Goal: Register for event/course

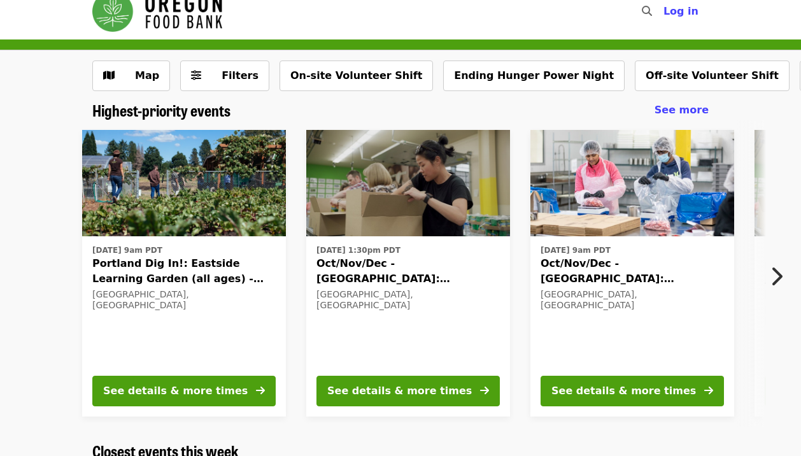
scroll to position [22, 0]
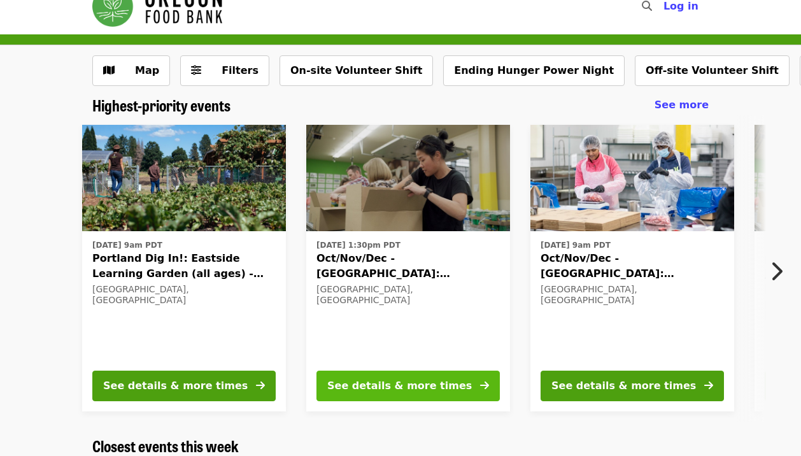
click at [360, 379] on div "See details & more times" at bounding box center [399, 385] width 145 height 15
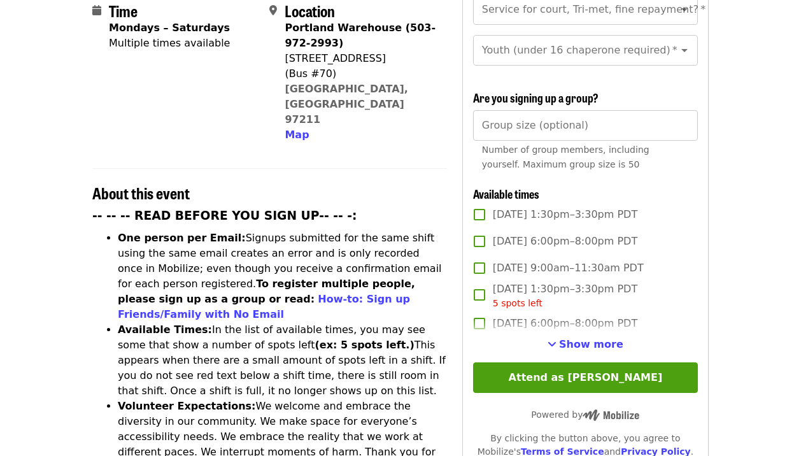
scroll to position [337, 0]
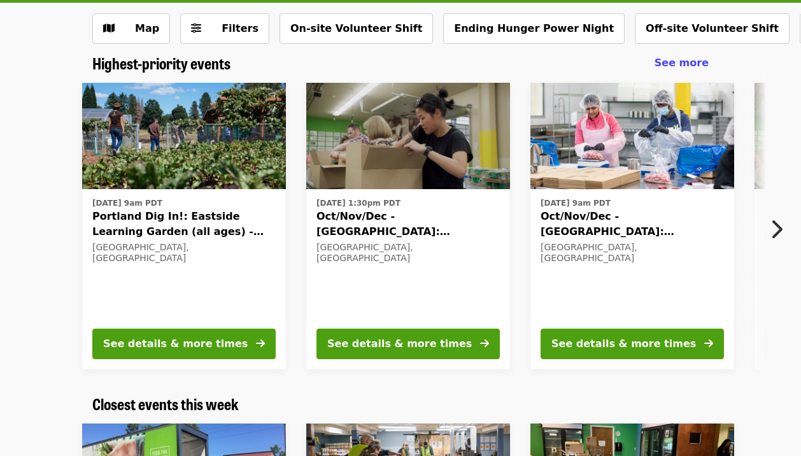
scroll to position [8, 0]
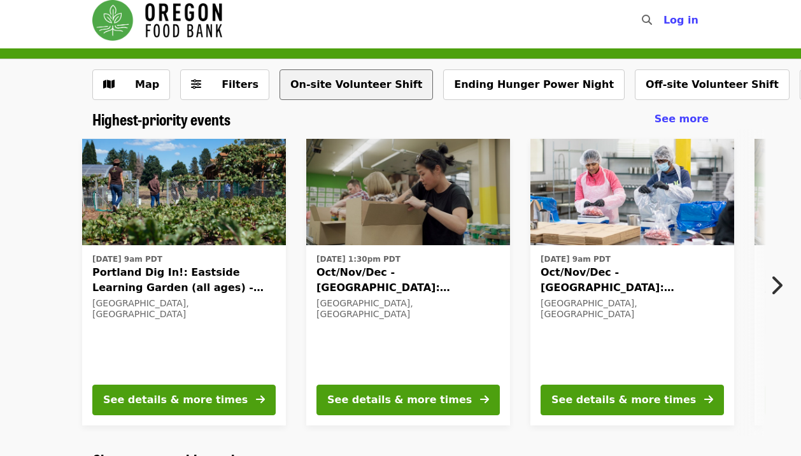
click at [360, 87] on button "On-site Volunteer Shift" at bounding box center [355, 84] width 153 height 31
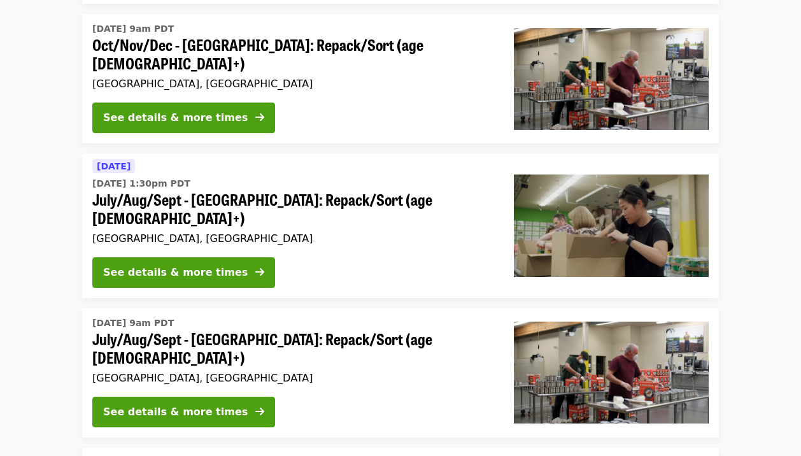
scroll to position [415, 0]
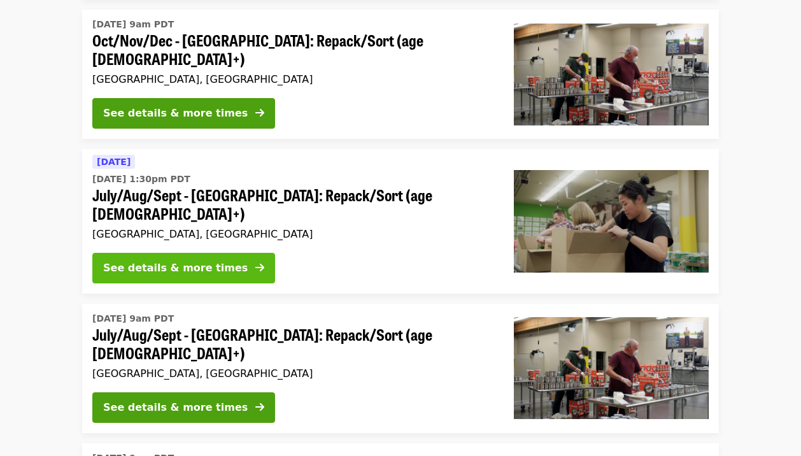
click at [210, 260] on div "See details & more times" at bounding box center [175, 267] width 145 height 15
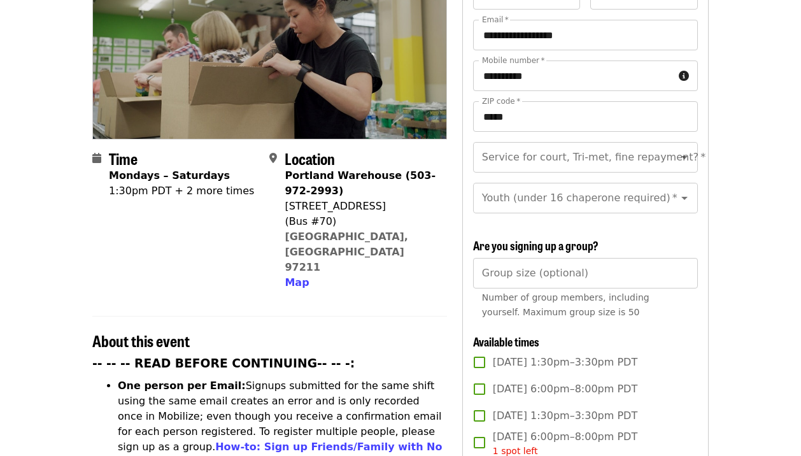
scroll to position [234, 0]
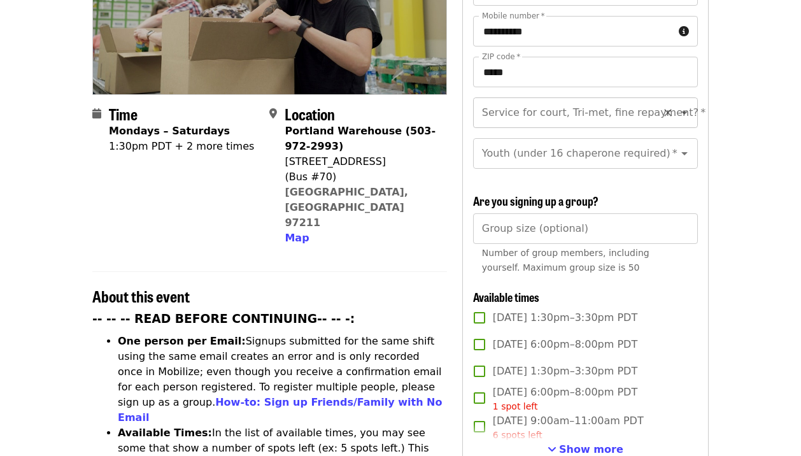
click at [621, 97] on div "Service for court, Tri-met, fine repayment?   * Service for court, Tri-met, fin…" at bounding box center [585, 112] width 225 height 31
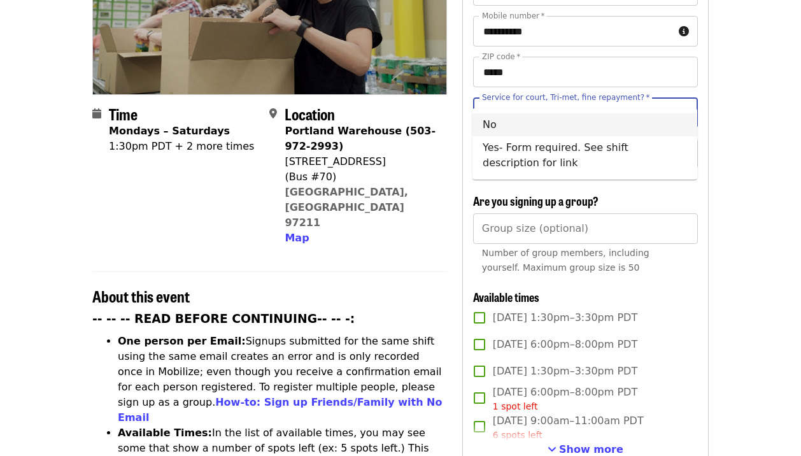
click at [600, 123] on li "No" at bounding box center [584, 124] width 225 height 23
type input "**"
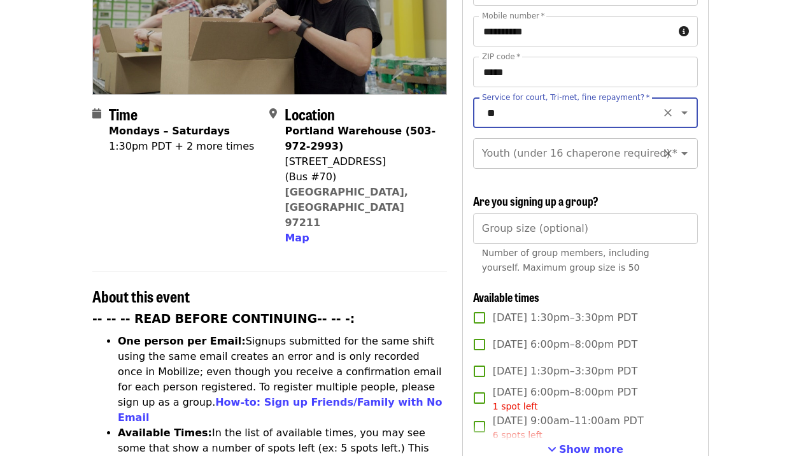
click at [594, 138] on div "Youth (under 16 chaperone required)   * Youth (under 16 chaperone required) *" at bounding box center [585, 153] width 225 height 31
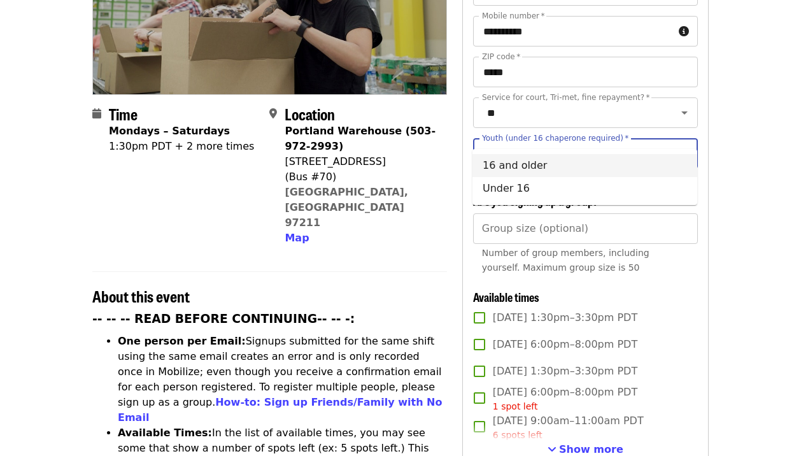
click at [572, 172] on li "16 and older" at bounding box center [584, 165] width 225 height 23
type input "**********"
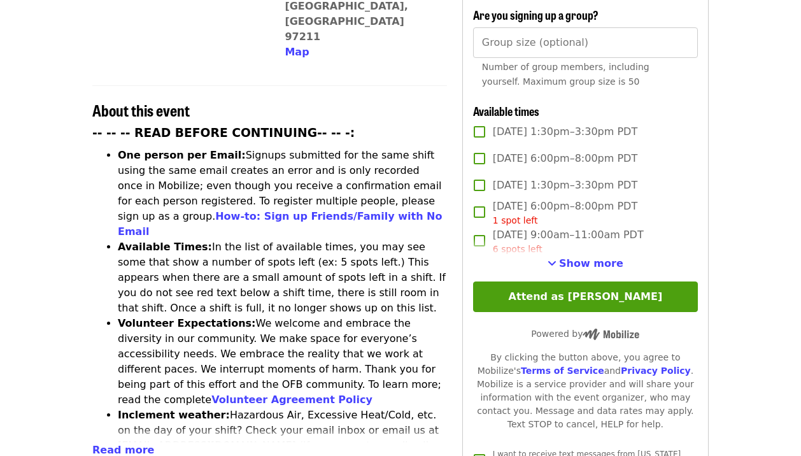
scroll to position [434, 0]
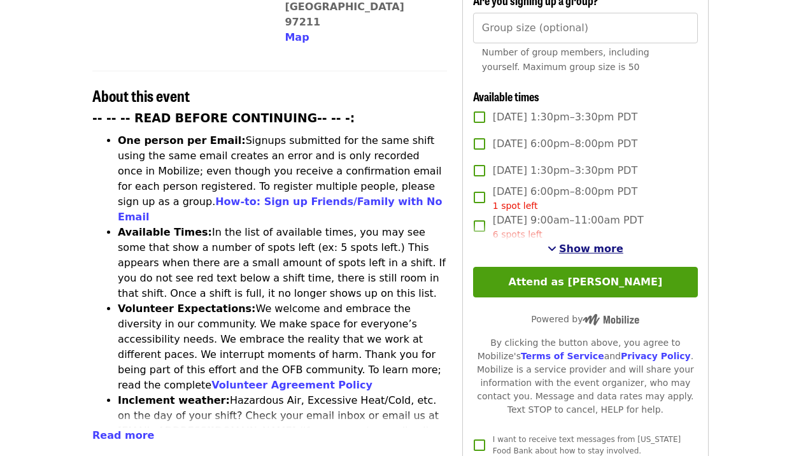
click at [601, 243] on span "Show more" at bounding box center [591, 249] width 64 height 12
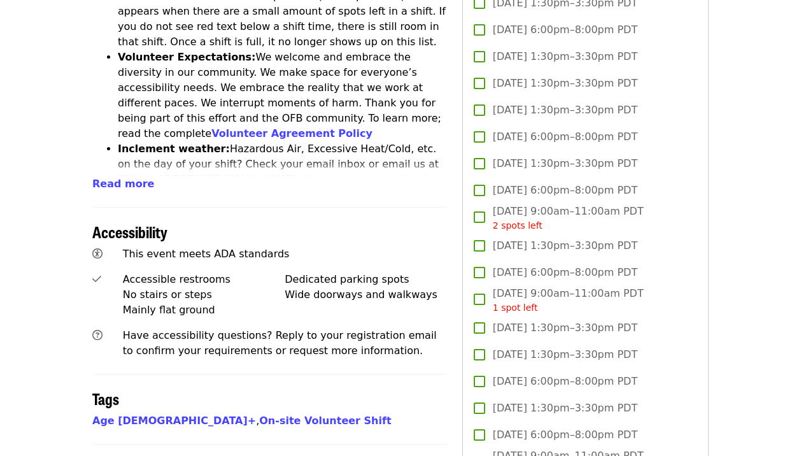
scroll to position [706, 0]
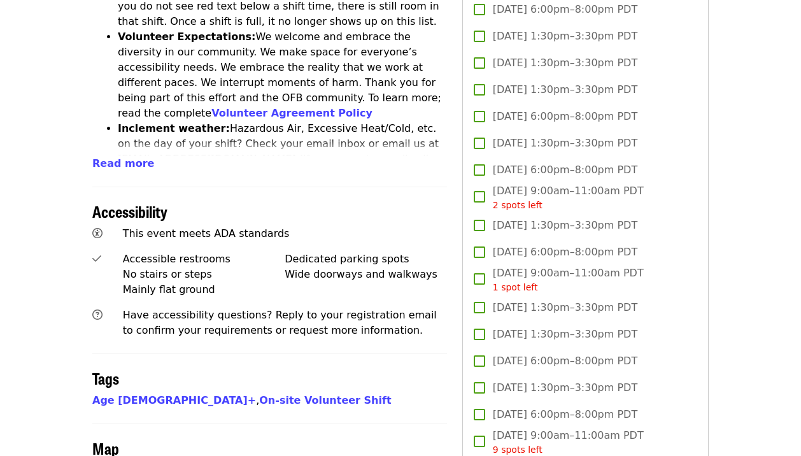
click at [623, 218] on span "[DATE] 1:30pm–3:30pm PDT" at bounding box center [565, 225] width 145 height 15
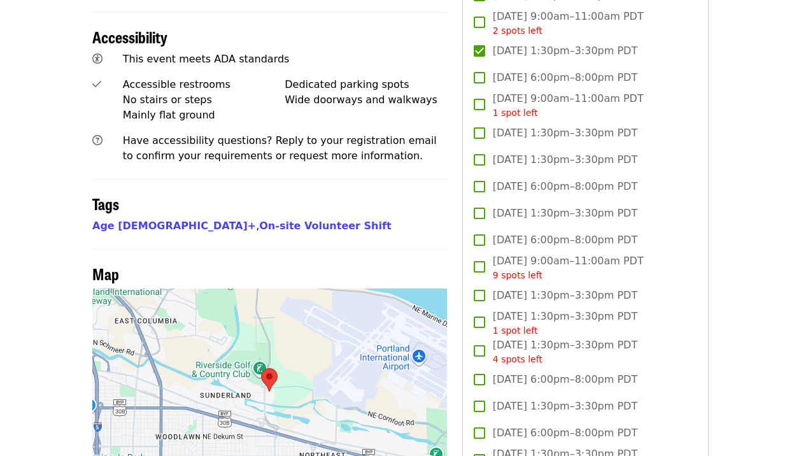
scroll to position [880, 0]
click at [554, 447] on span "[DATE] 1:30pm–3:30pm PDT 10 spots left" at bounding box center [565, 461] width 145 height 29
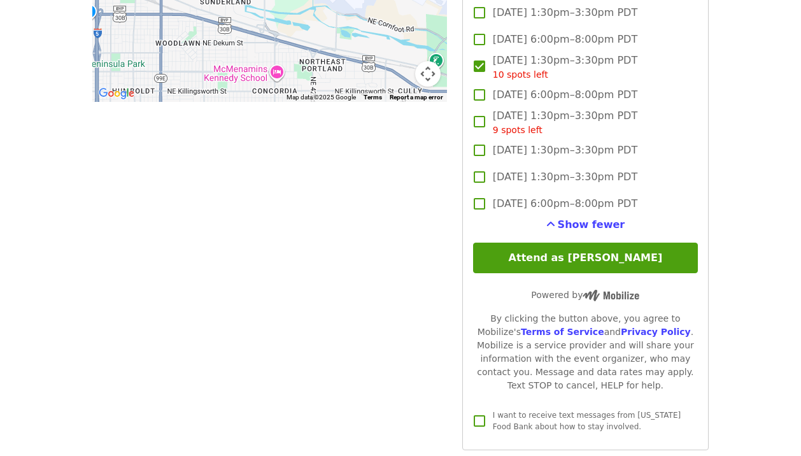
scroll to position [1289, 0]
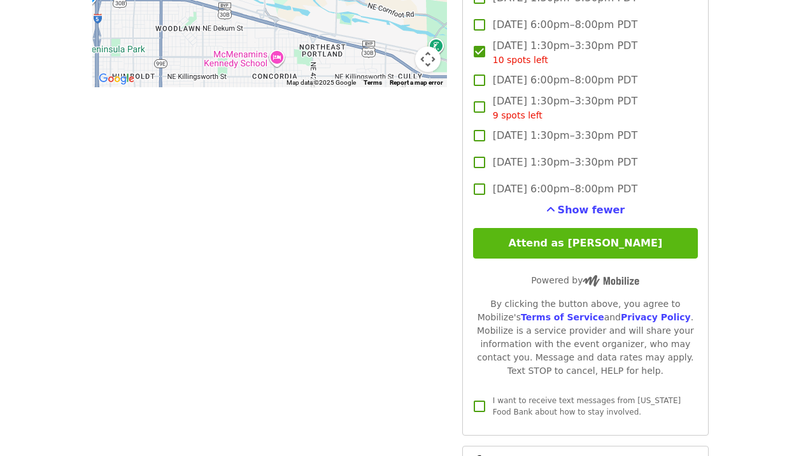
click at [633, 228] on button "Attend as [PERSON_NAME]" at bounding box center [585, 243] width 225 height 31
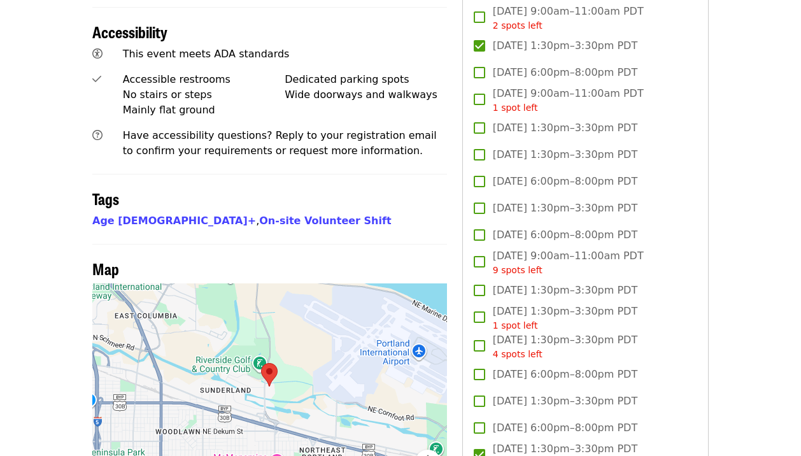
scroll to position [891, 0]
